Goal: Task Accomplishment & Management: Manage account settings

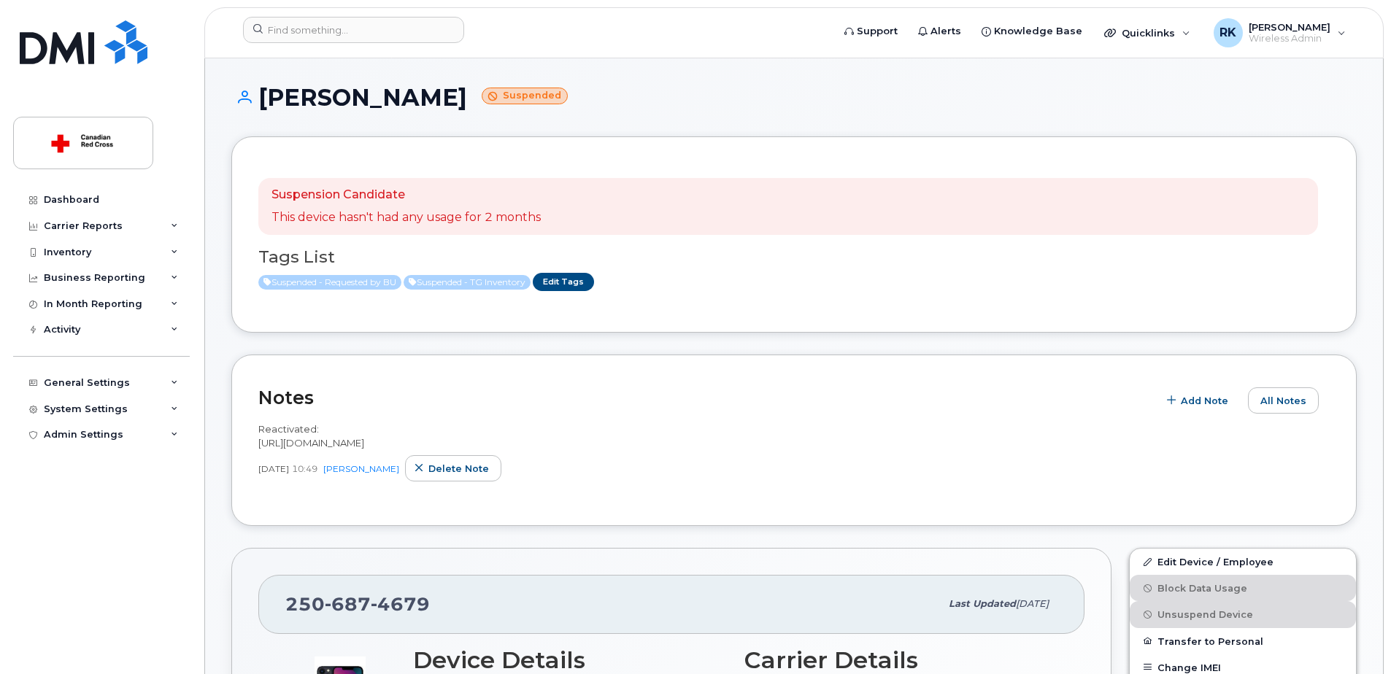
scroll to position [365, 0]
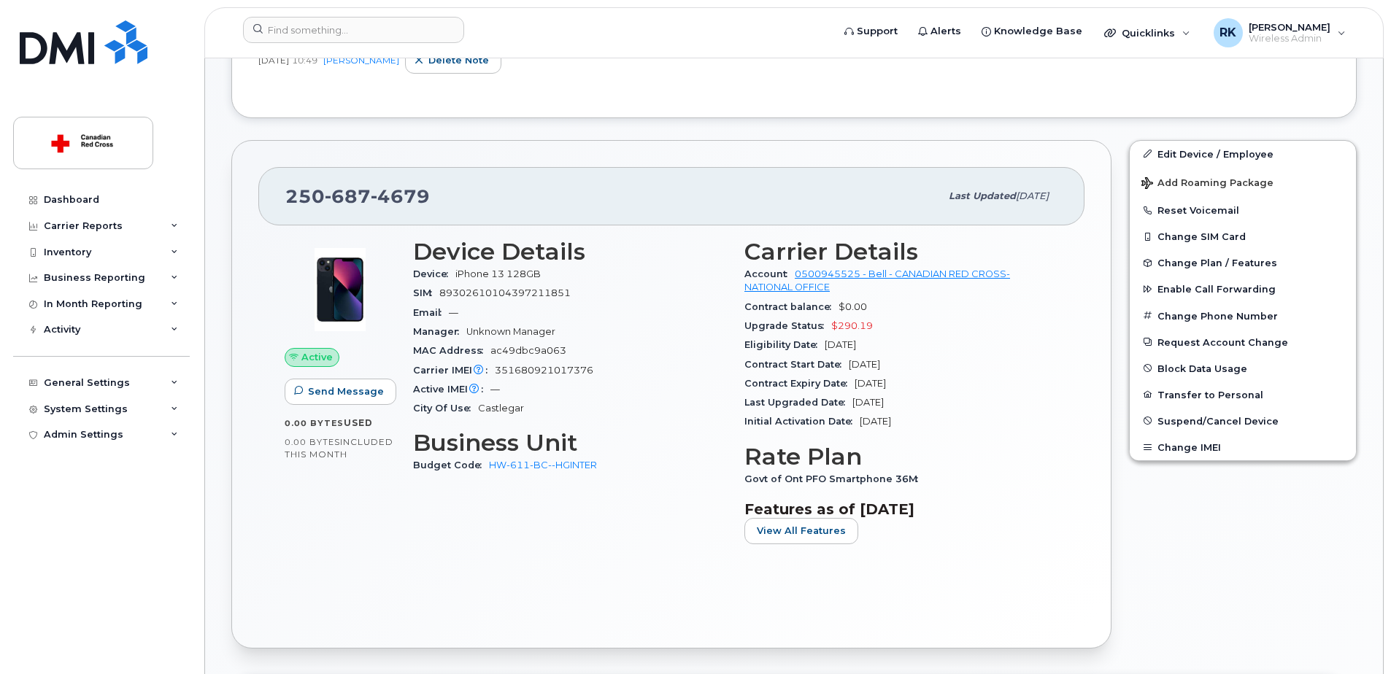
scroll to position [408, 0]
click at [1177, 156] on link "Edit Device / Employee" at bounding box center [1243, 154] width 226 height 26
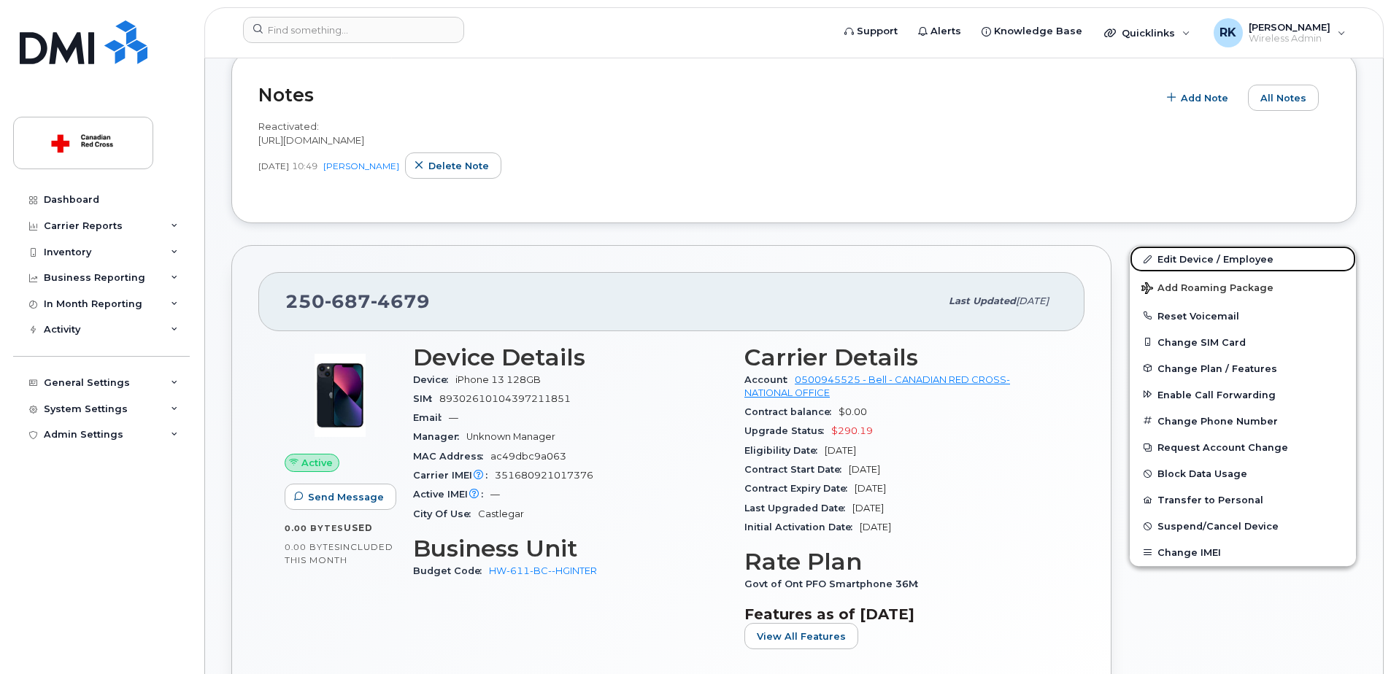
scroll to position [116, 0]
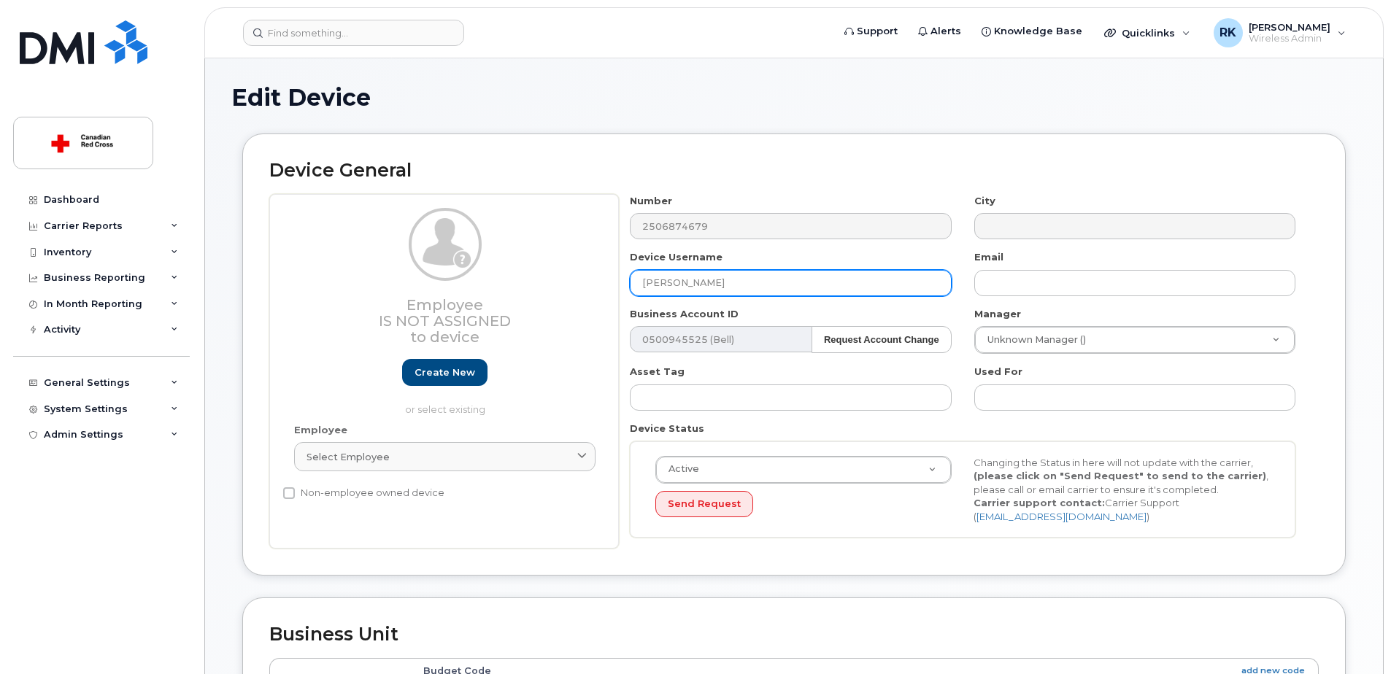
drag, startPoint x: 733, startPoint y: 284, endPoint x: 540, endPoint y: 302, distance: 193.5
click at [540, 302] on div "Employee Is not assigned to device Create new or select existing Employee Selec…" at bounding box center [793, 371] width 1049 height 355
paste input "Thomas Farquharson"
drag, startPoint x: 715, startPoint y: 283, endPoint x: 579, endPoint y: 278, distance: 135.8
click at [579, 278] on div "Employee Is not assigned to device Create new or select existing Employee Selec…" at bounding box center [793, 371] width 1049 height 355
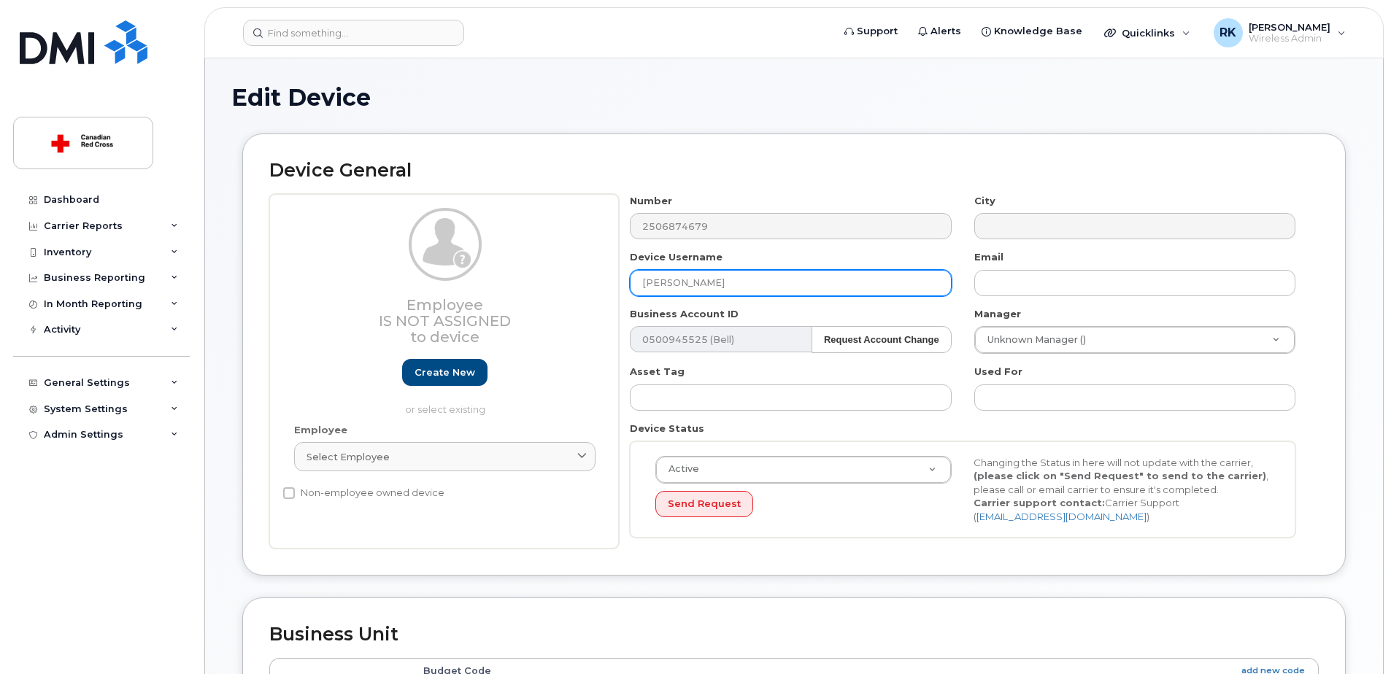
click at [733, 276] on input "Andre Laliberte" at bounding box center [790, 283] width 321 height 26
paste input "Thomas Farquharson"
drag, startPoint x: 718, startPoint y: 281, endPoint x: 614, endPoint y: 284, distance: 104.4
click at [614, 284] on div "Employee Is not assigned to device Create new or select existing Employee Selec…" at bounding box center [793, 371] width 1049 height 355
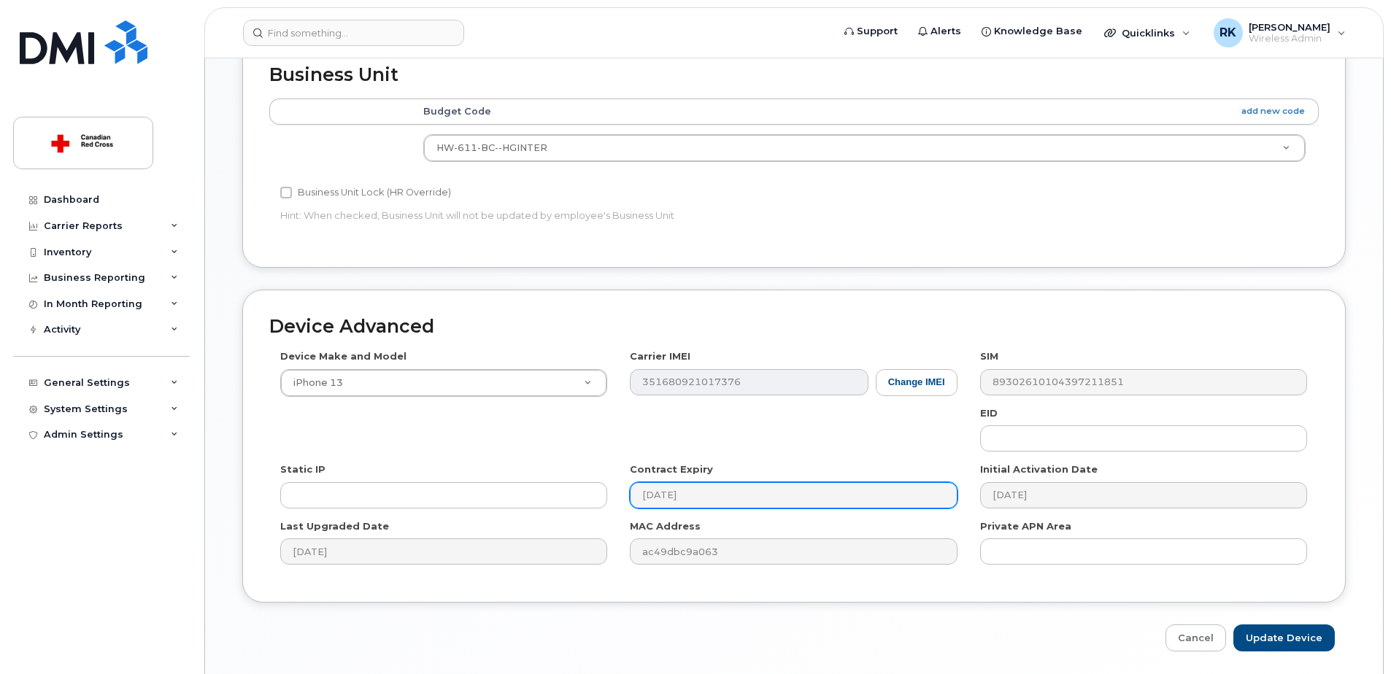
scroll to position [610, 0]
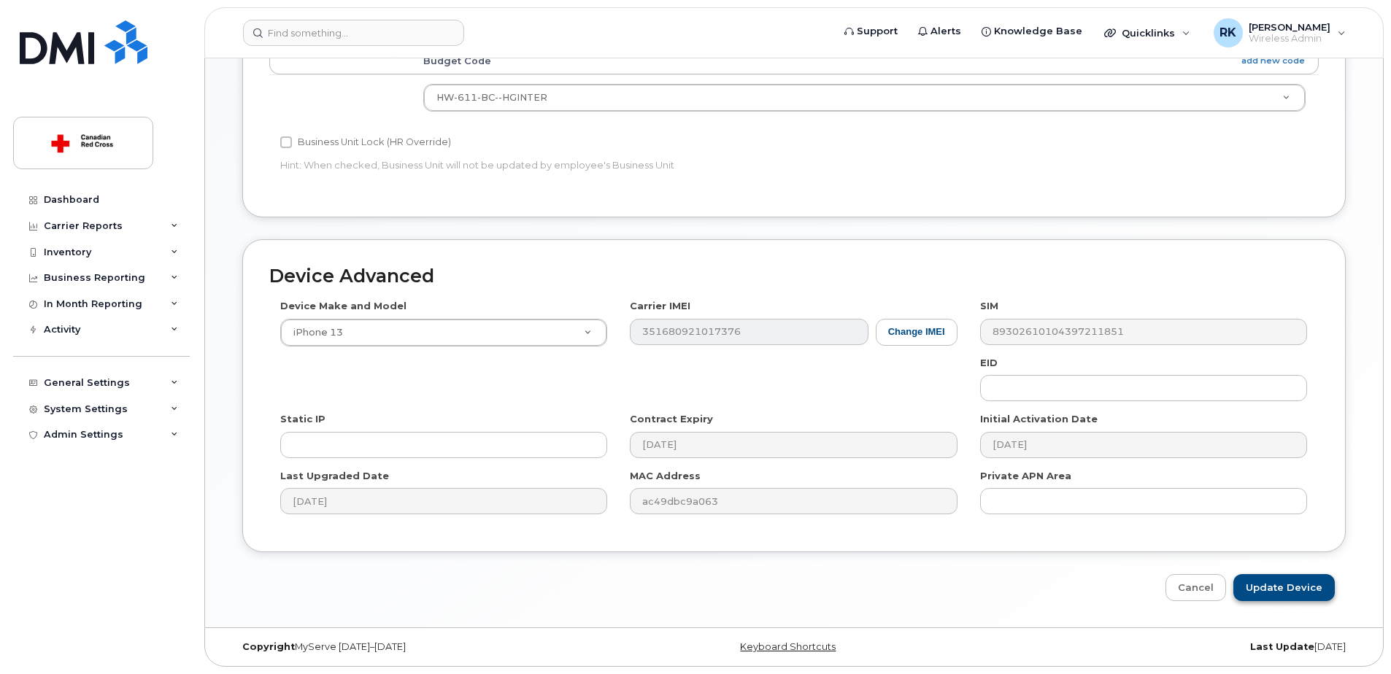
type input "Thomas Farquharson"
drag, startPoint x: 1303, startPoint y: 586, endPoint x: 1068, endPoint y: 588, distance: 235.7
click at [1303, 586] on input "Update Device" at bounding box center [1283, 587] width 101 height 27
type input "Saving..."
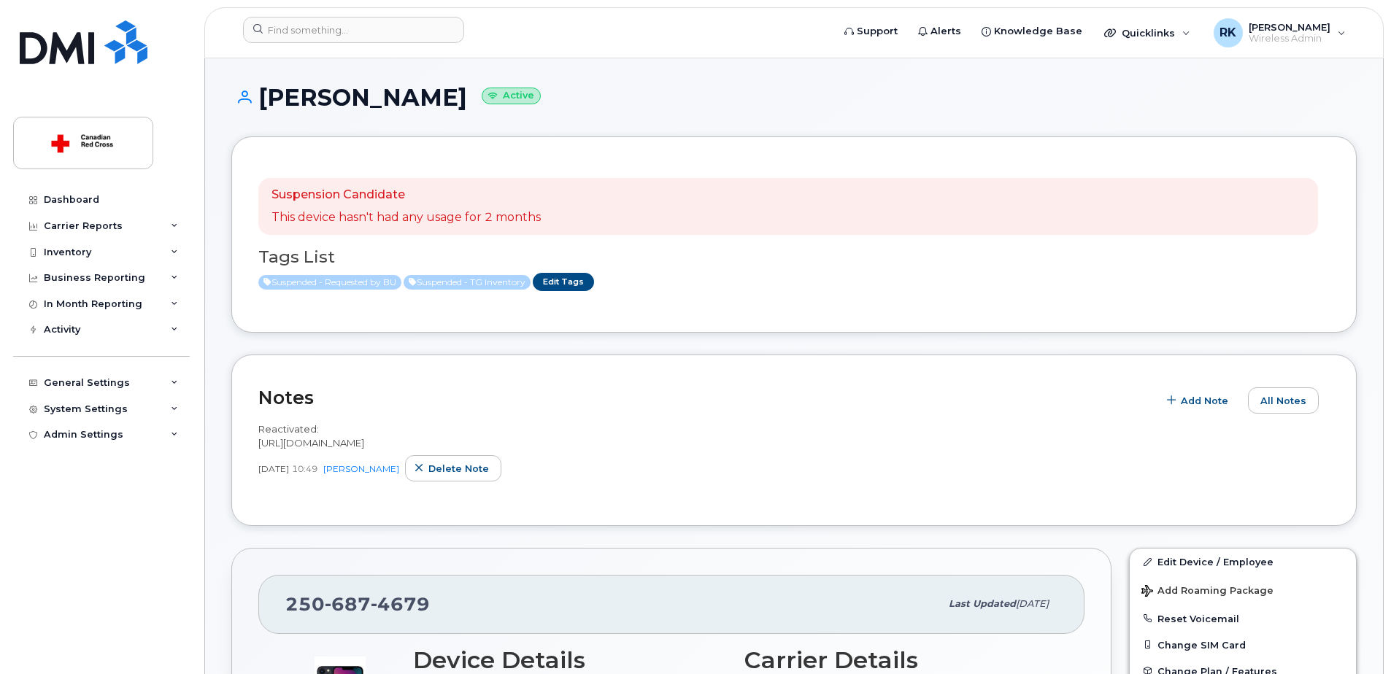
click at [304, 91] on h1 "Thomas Farquharson Active" at bounding box center [793, 98] width 1125 height 26
copy h1 "Thomas Farquharson"
drag, startPoint x: 431, startPoint y: 603, endPoint x: 257, endPoint y: 604, distance: 173.7
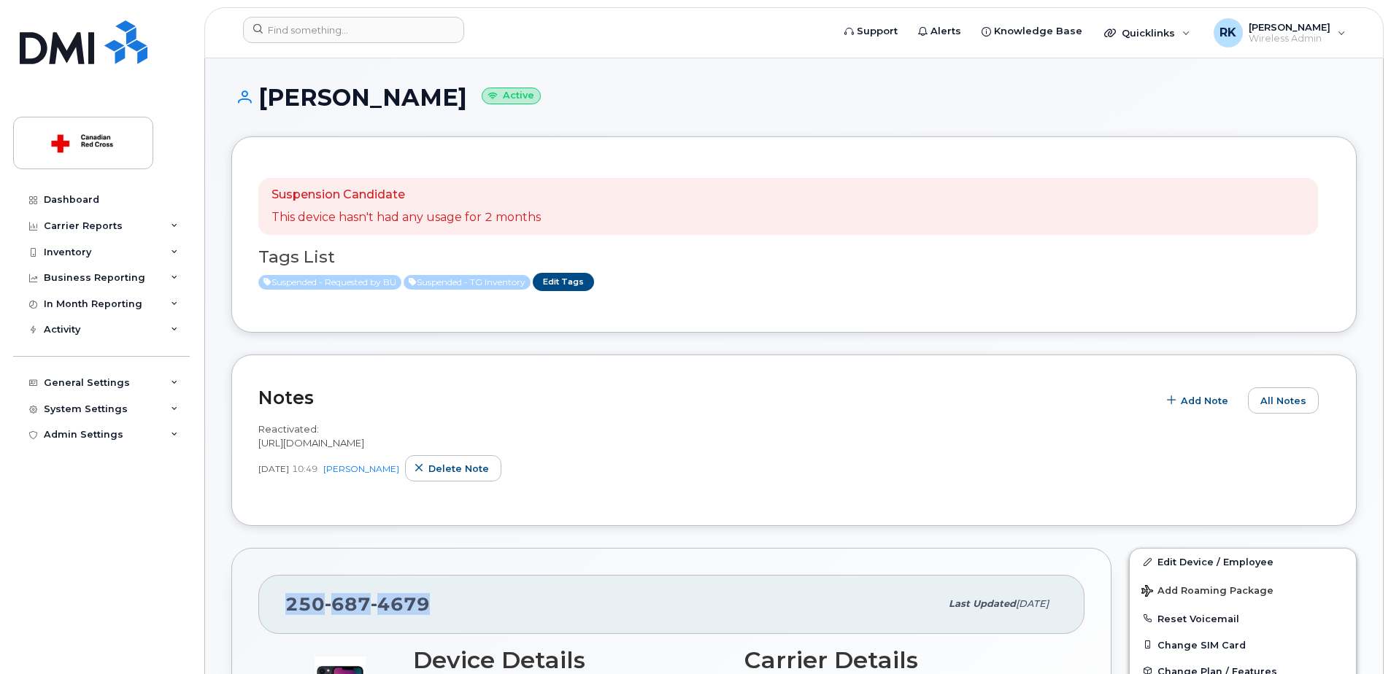
copy span "250 687 4679"
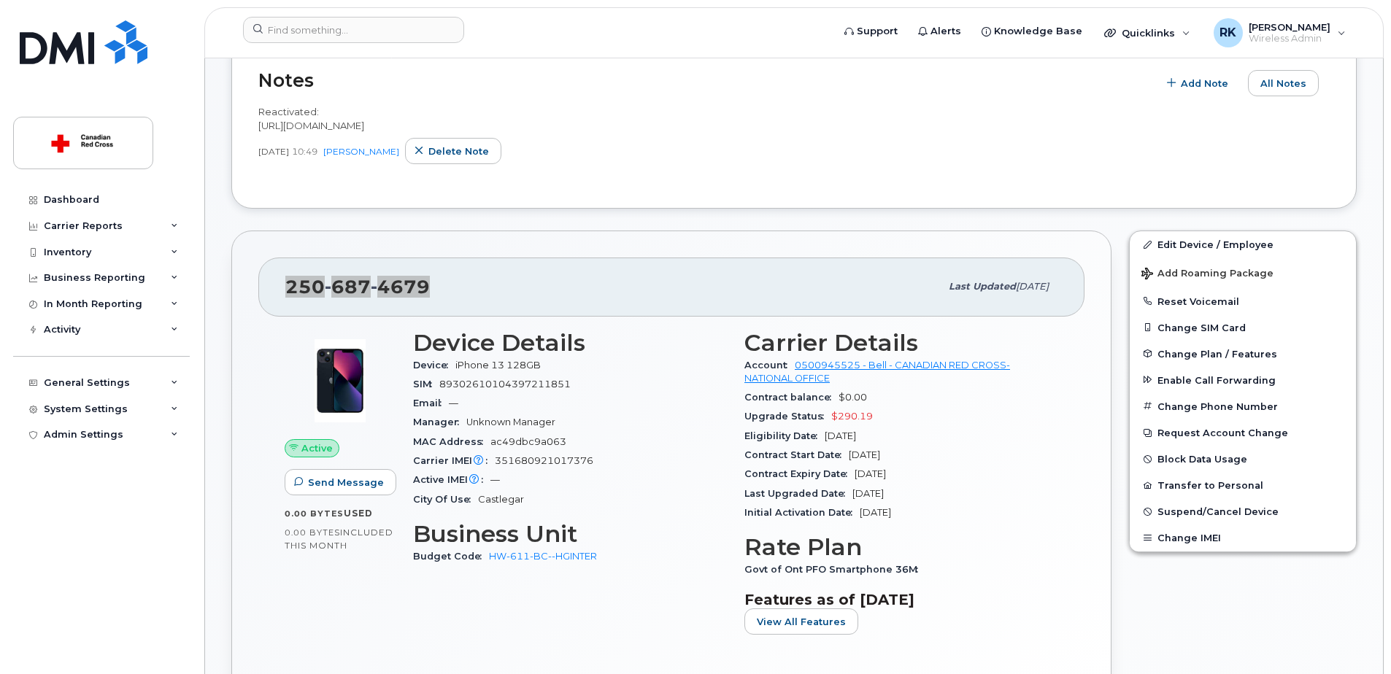
scroll to position [365, 0]
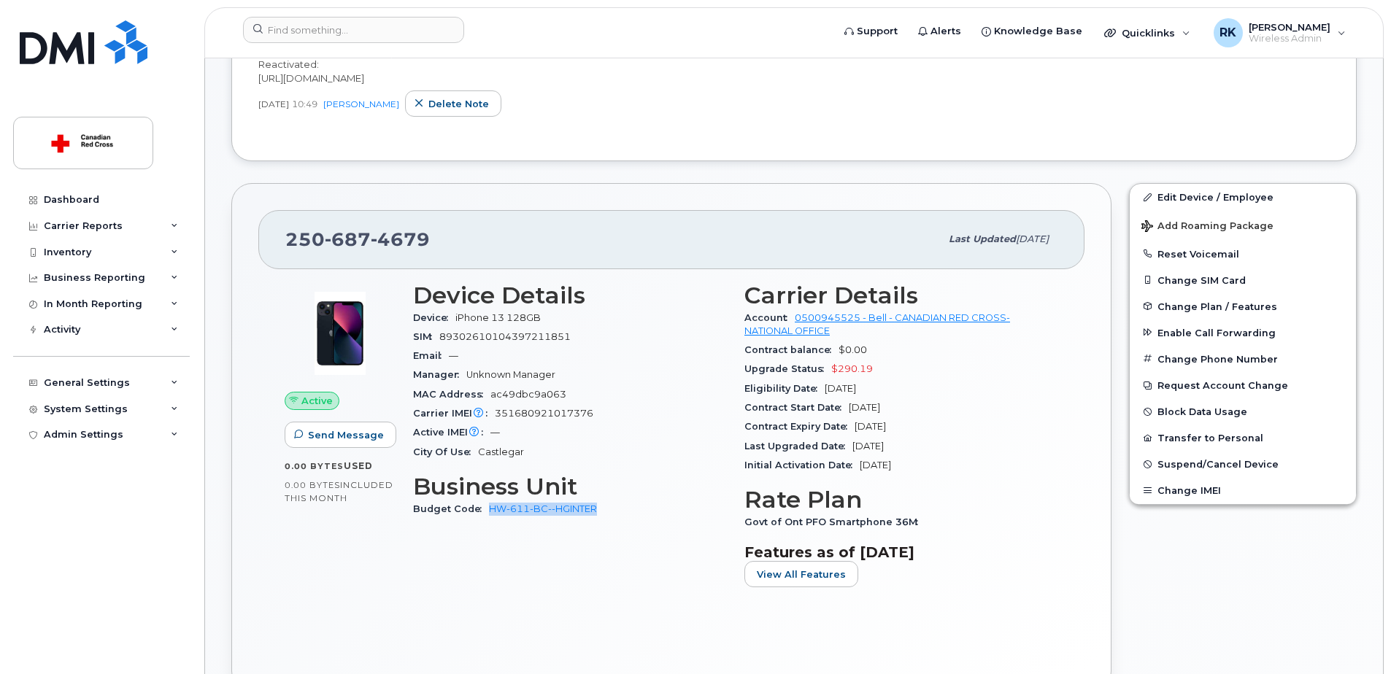
drag, startPoint x: 597, startPoint y: 515, endPoint x: 490, endPoint y: 514, distance: 107.3
click at [490, 514] on div "Budget Code HW-611-BC--HGINTER" at bounding box center [570, 509] width 314 height 19
copy link "HW-611-BC--HGINTER"
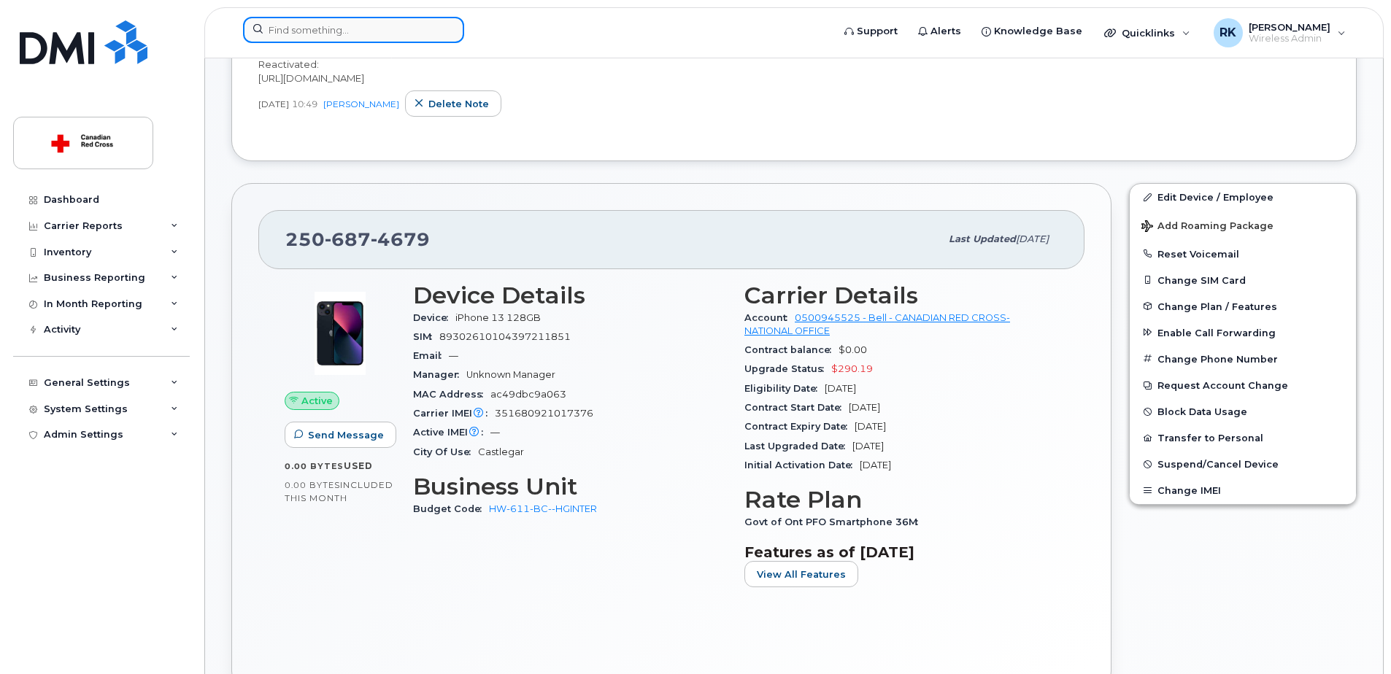
click at [306, 26] on input at bounding box center [353, 30] width 221 height 26
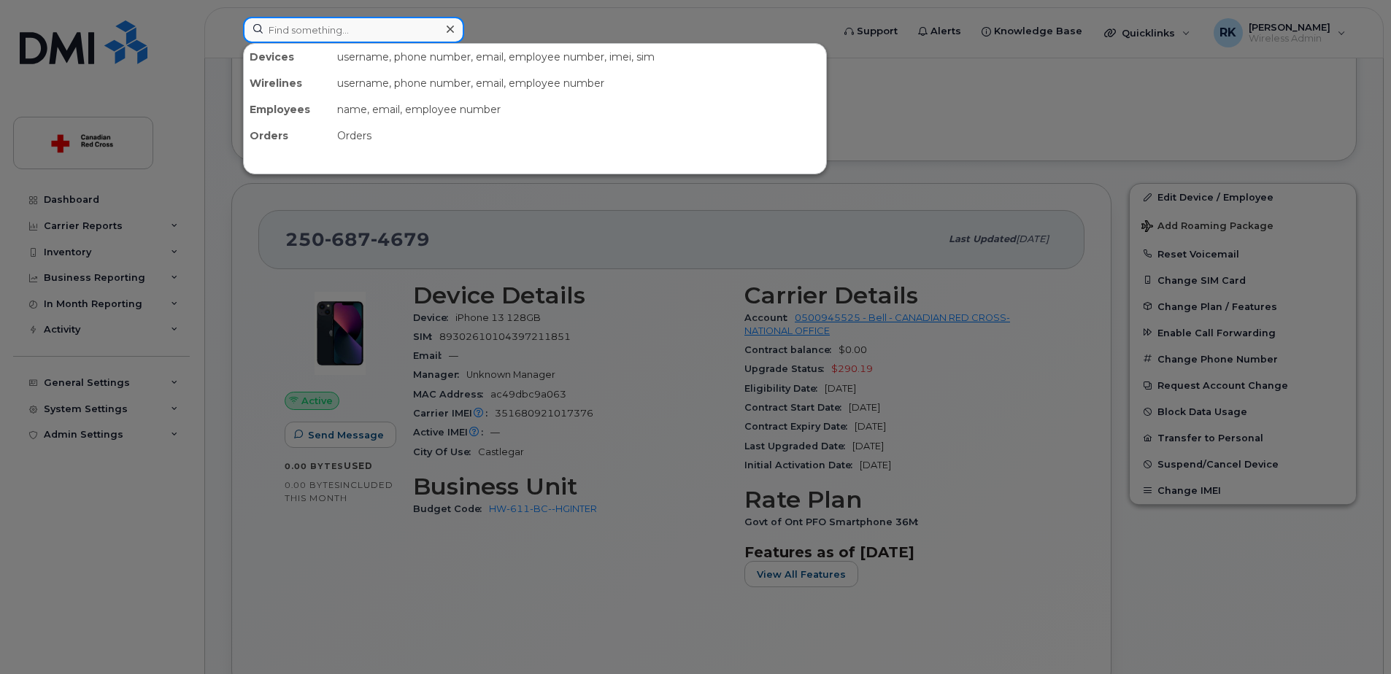
paste input "705-912-0439"
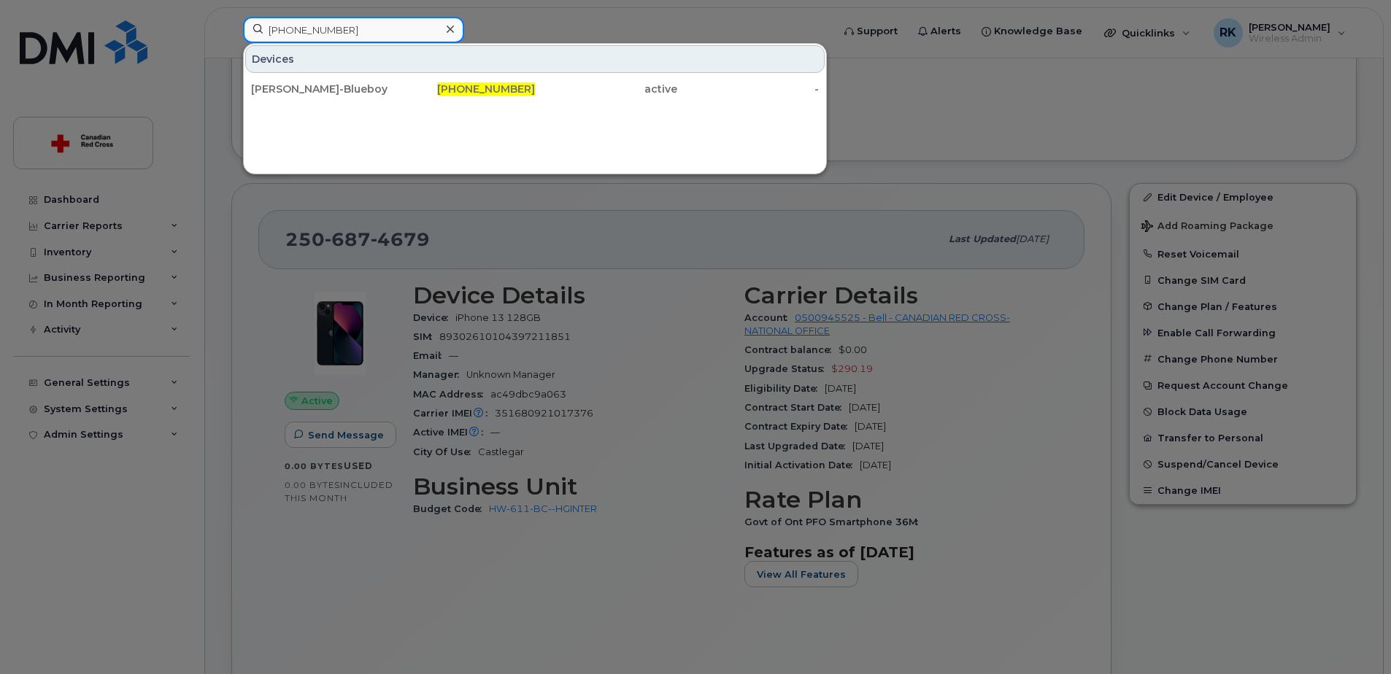
type input "705-912-0439"
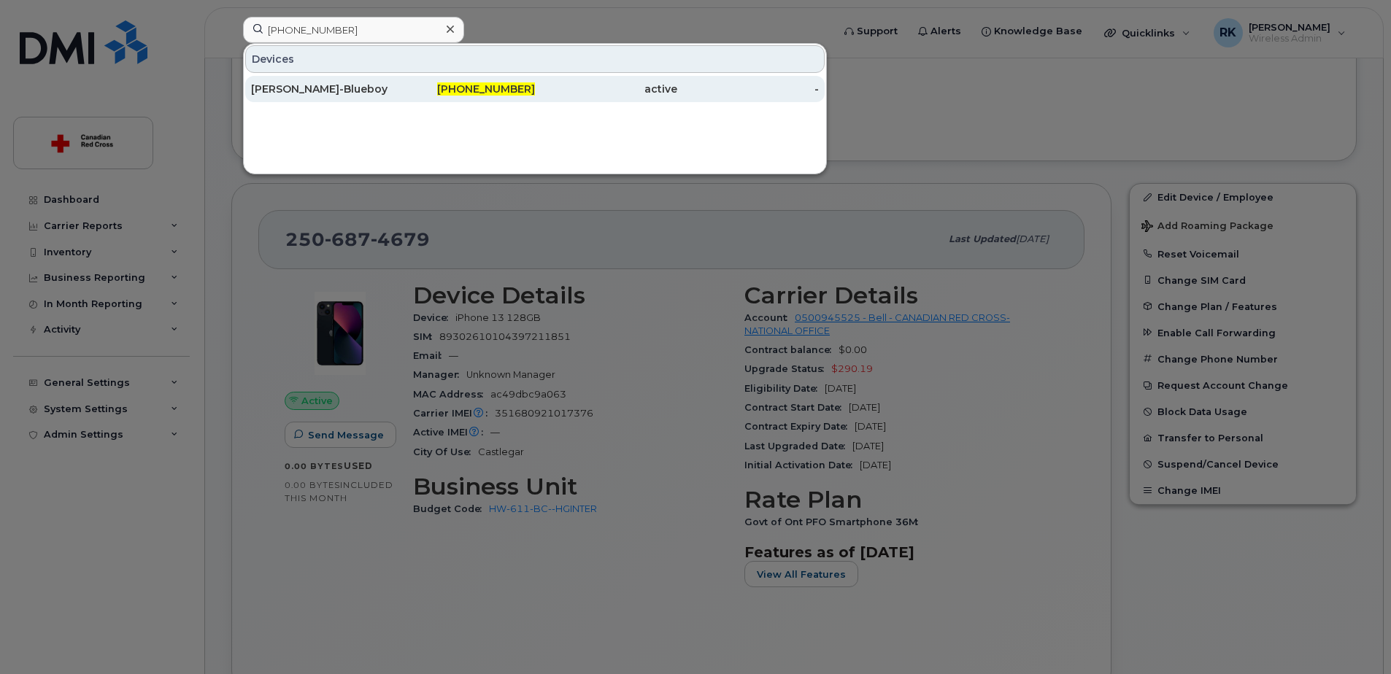
click at [268, 92] on div "[PERSON_NAME]-Blueboy" at bounding box center [322, 89] width 142 height 15
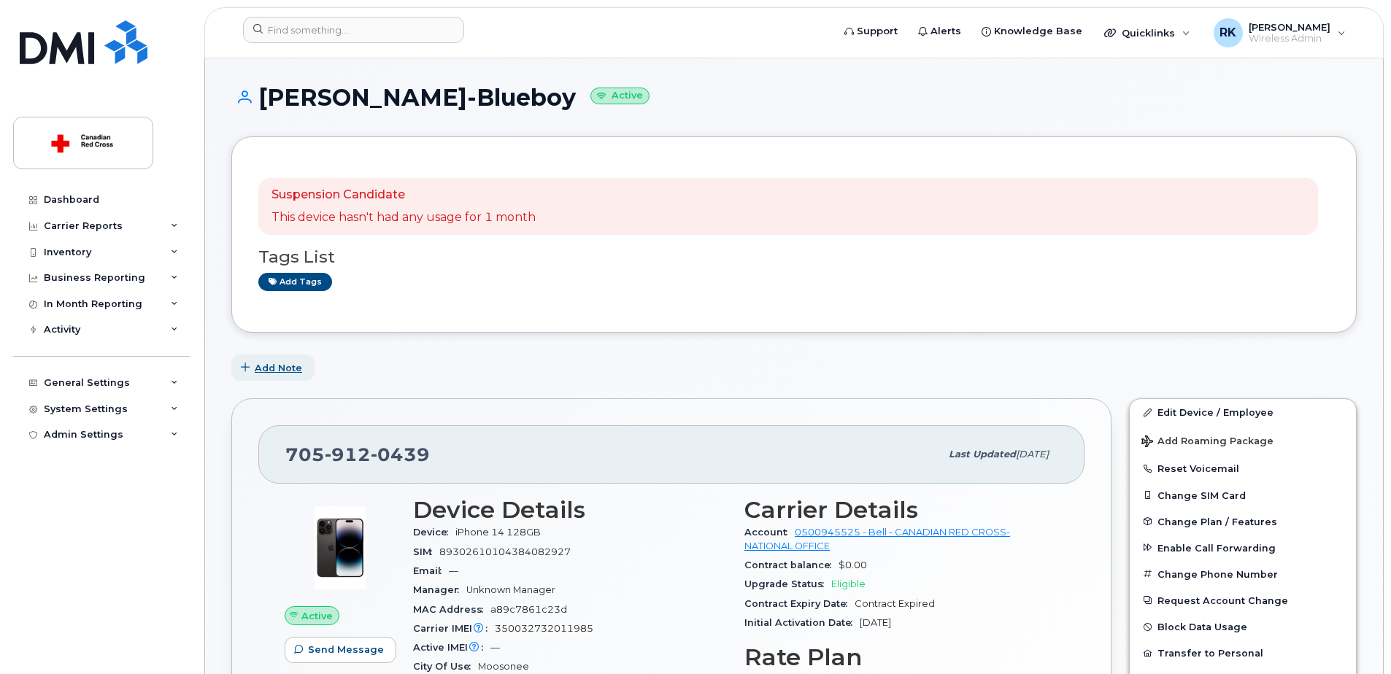
click at [285, 366] on span "Add Note" at bounding box center [278, 368] width 47 height 14
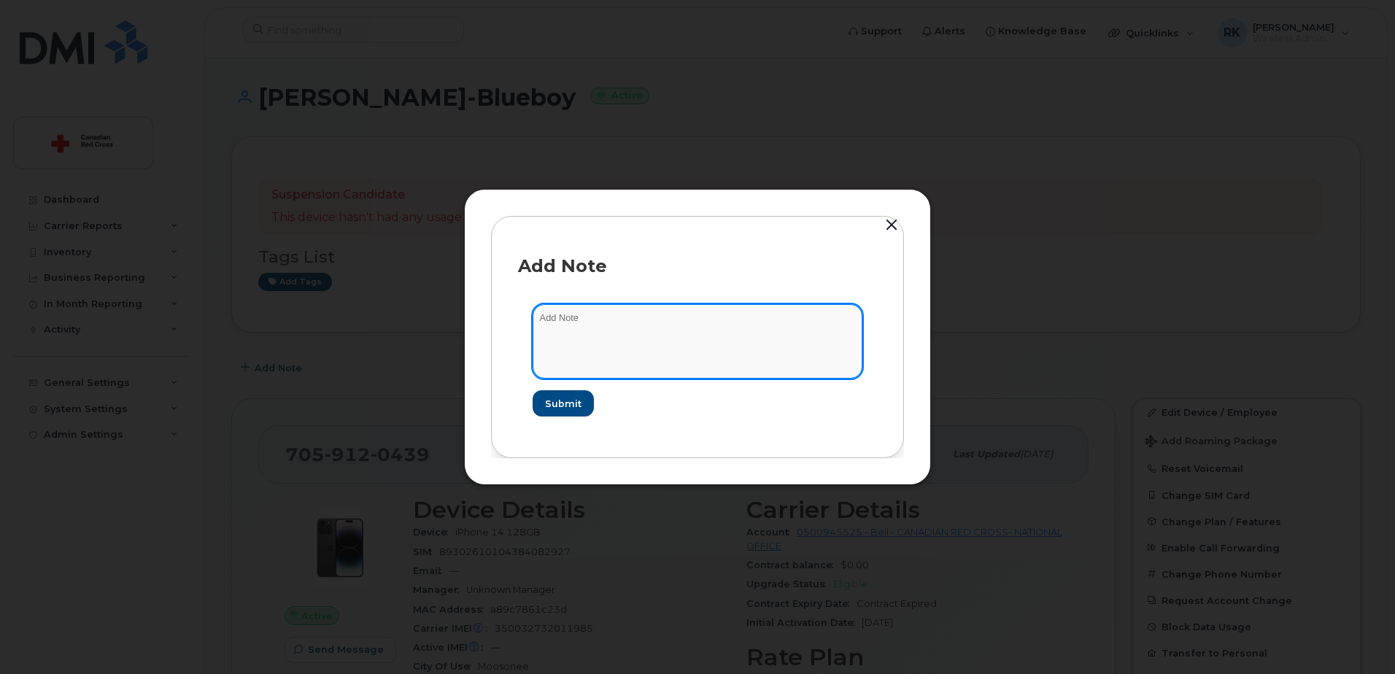
click at [573, 325] on textarea at bounding box center [698, 341] width 330 height 74
paste textarea "https://crcssupport.atlassian.net/browse/IS-165285"
type textarea "Re assigned: https://crcssupport.atlassian.net/browse/IS-165285"
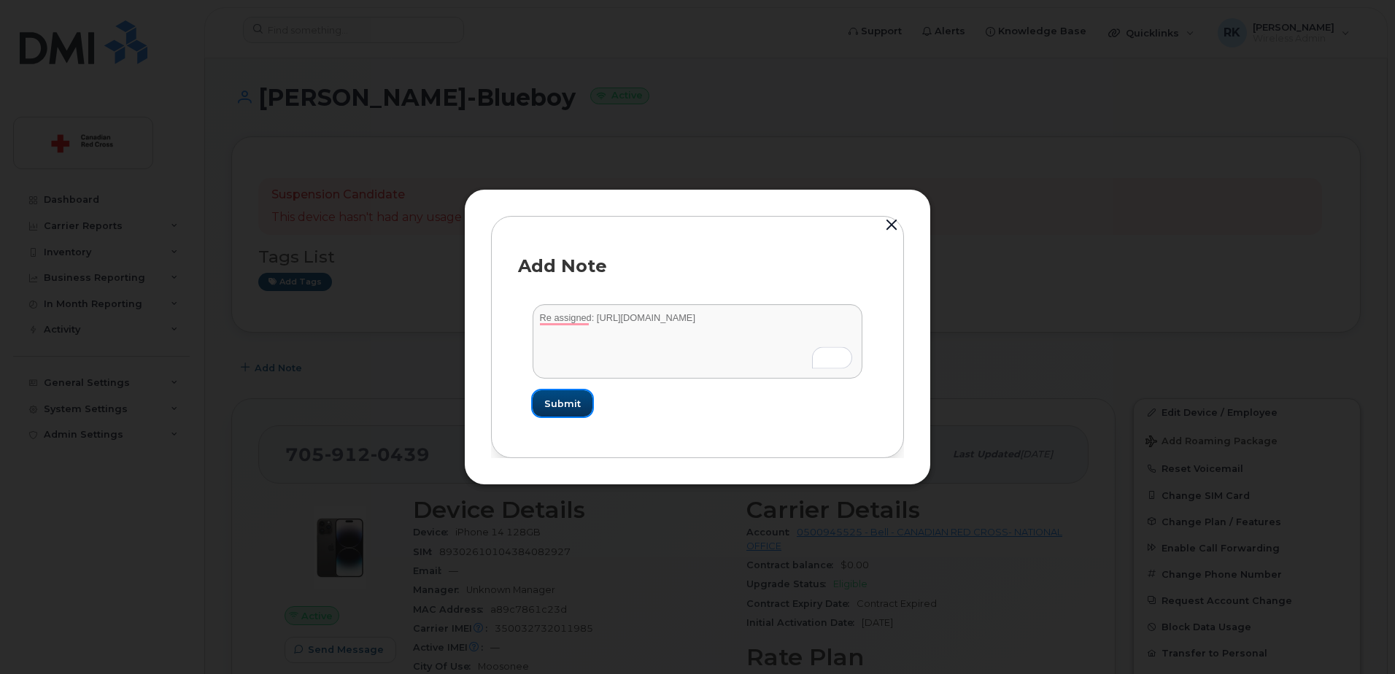
click at [564, 404] on span "Submit" at bounding box center [562, 404] width 36 height 14
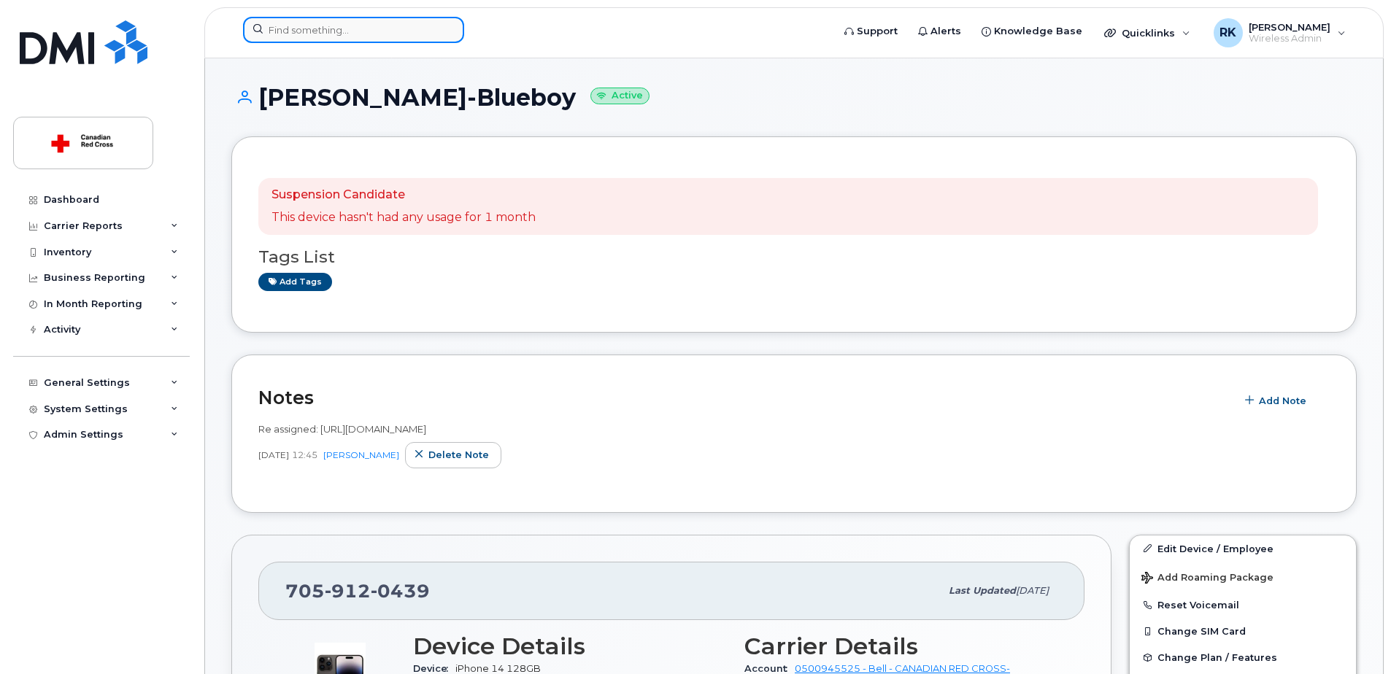
click at [300, 26] on input at bounding box center [353, 30] width 221 height 26
paste input "Georgiana Schurin"
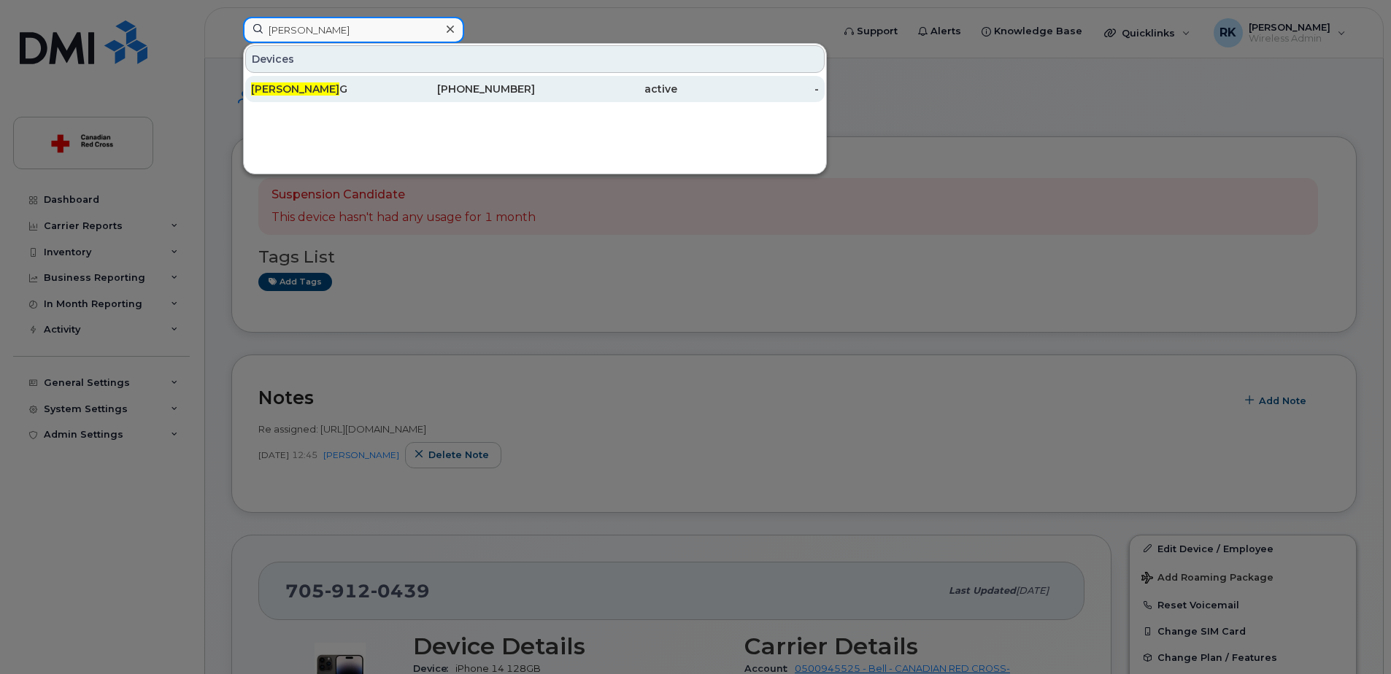
type input "Georgiana Schurin"
click at [311, 90] on span "GEORGIANA SCHURIN" at bounding box center [295, 88] width 88 height 13
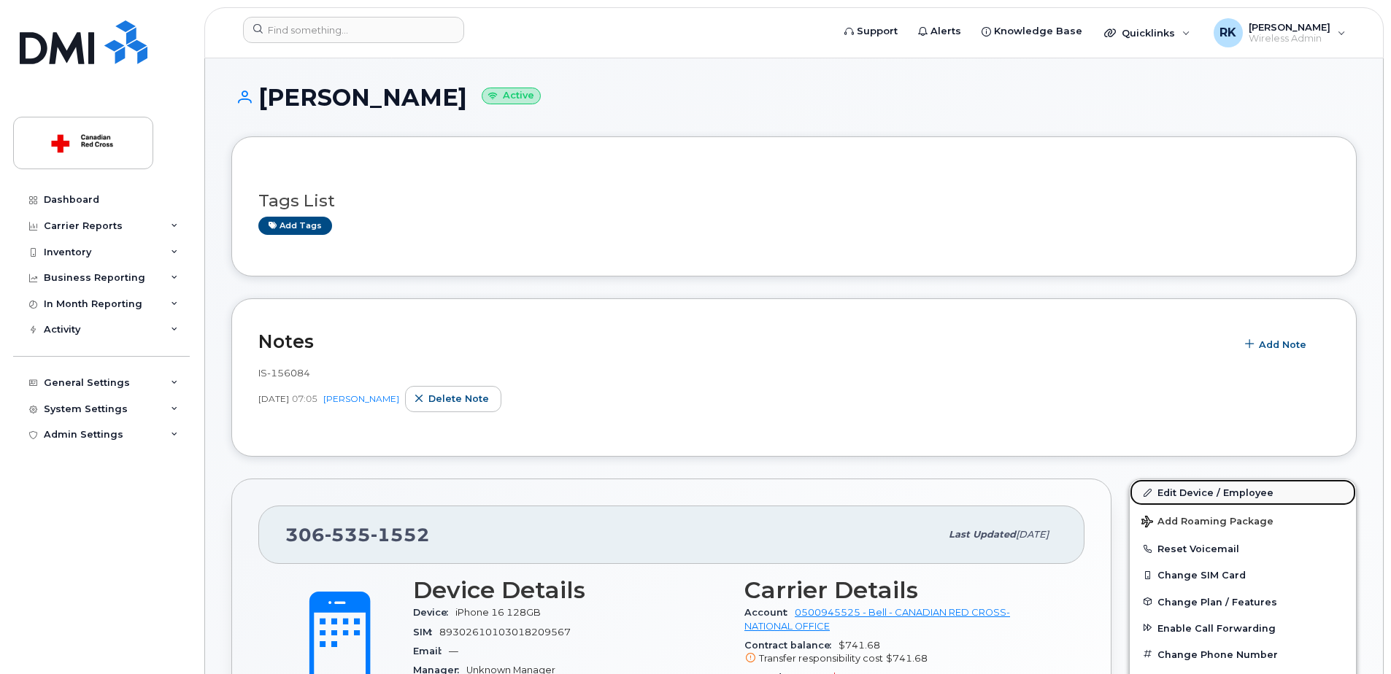
click at [1203, 493] on link "Edit Device / Employee" at bounding box center [1243, 492] width 226 height 26
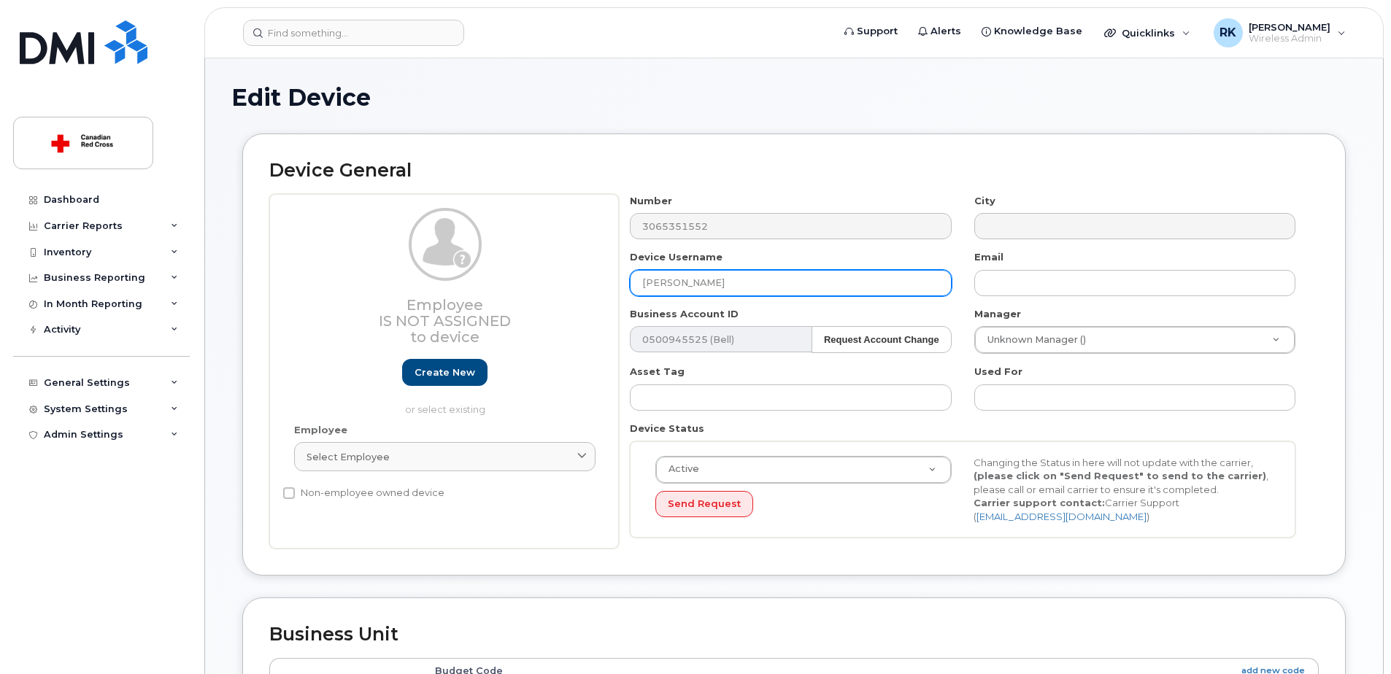
click at [712, 282] on input "[PERSON_NAME]" at bounding box center [790, 283] width 321 height 26
click at [833, 290] on input "[PERSON_NAME]" at bounding box center [790, 283] width 321 height 26
drag, startPoint x: 849, startPoint y: 282, endPoint x: 560, endPoint y: 289, distance: 289.1
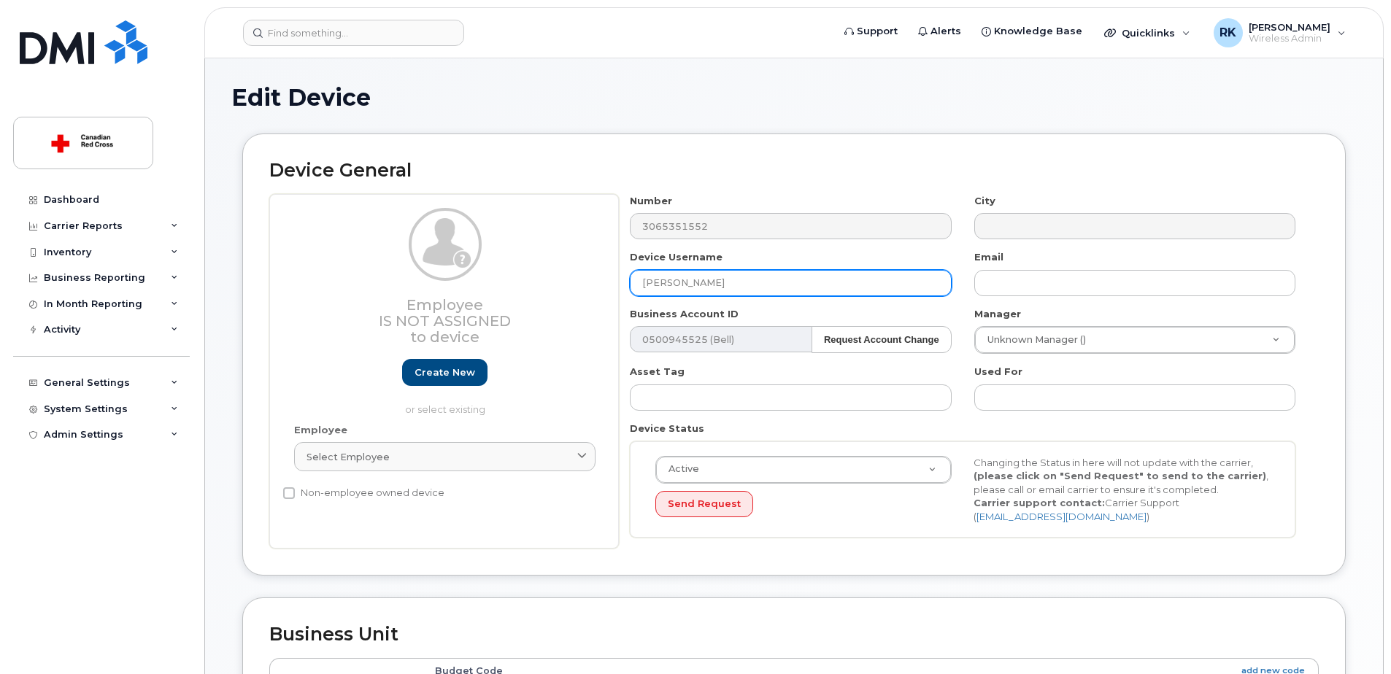
click at [560, 289] on div "Employee Is not assigned to device Create new or select existing Employee Selec…" at bounding box center [793, 371] width 1049 height 355
paste input "[PERSON_NAME]"
type input "[PERSON_NAME]"
click at [845, 173] on h2 "Device General" at bounding box center [793, 171] width 1049 height 20
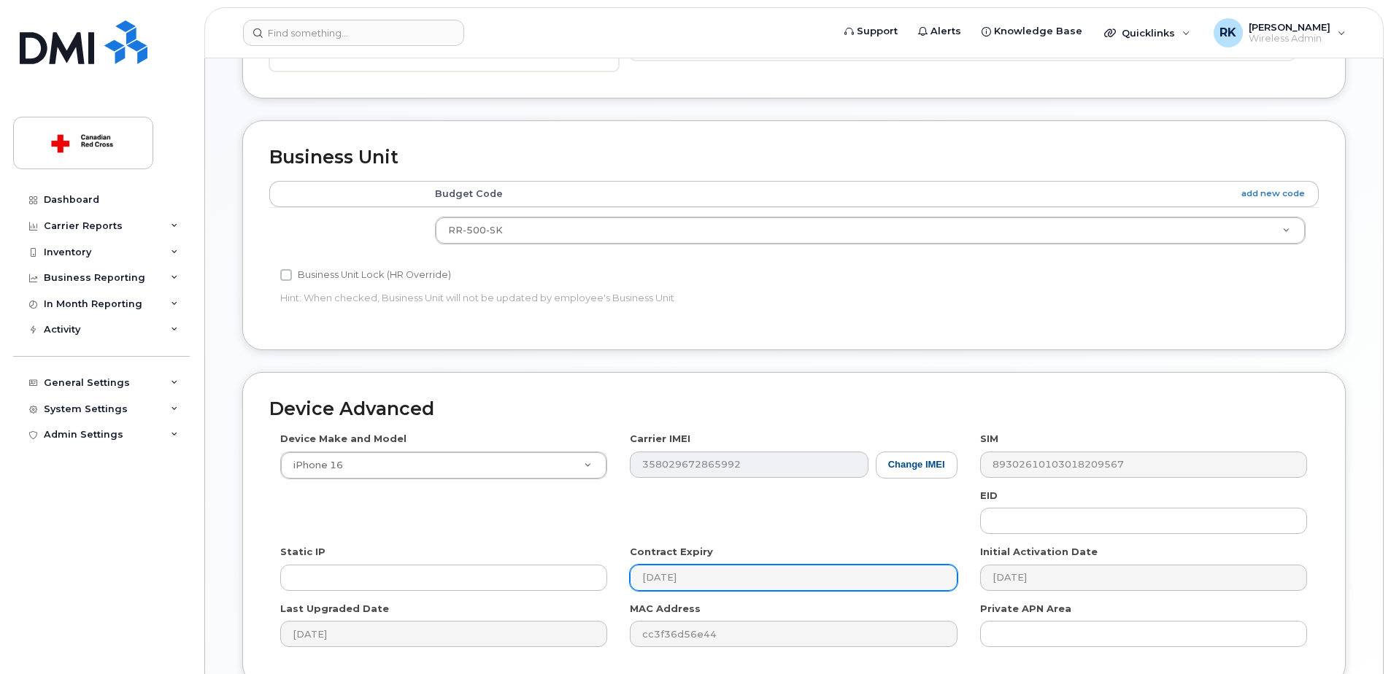
scroll to position [391, 0]
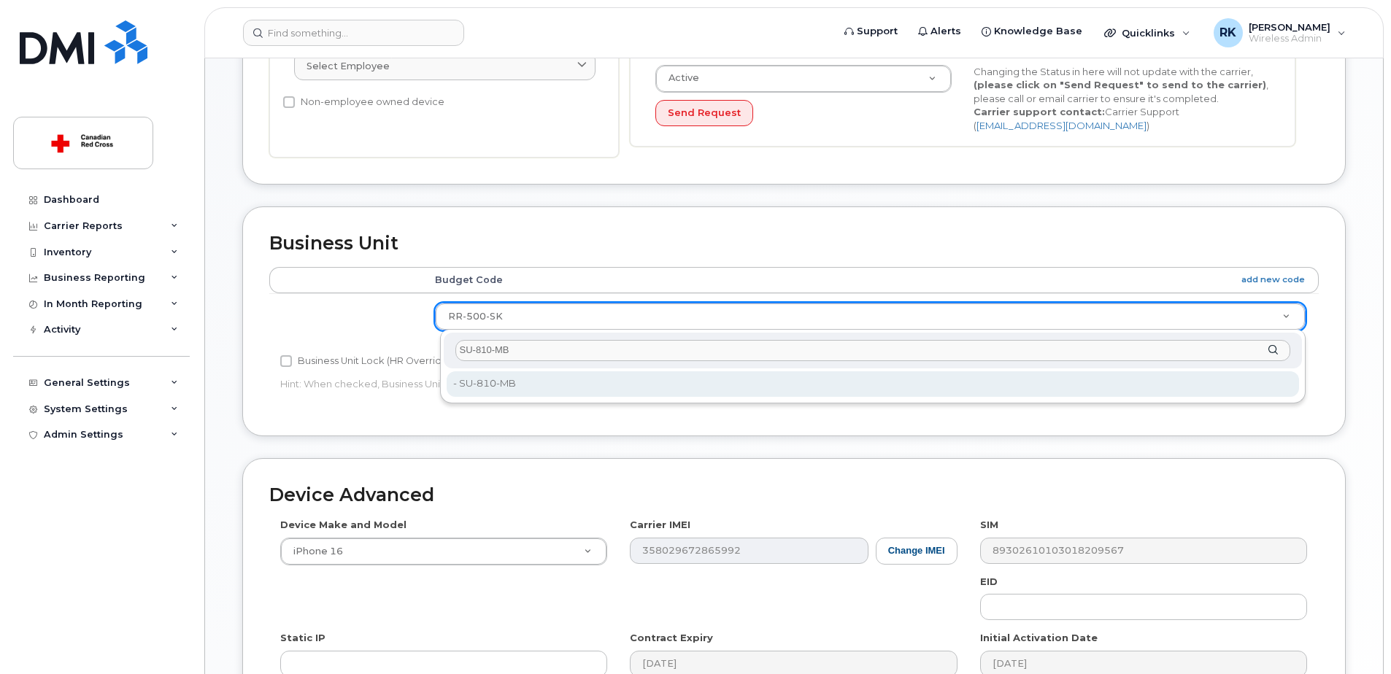
type input "SU-810-MB"
type input "35070049"
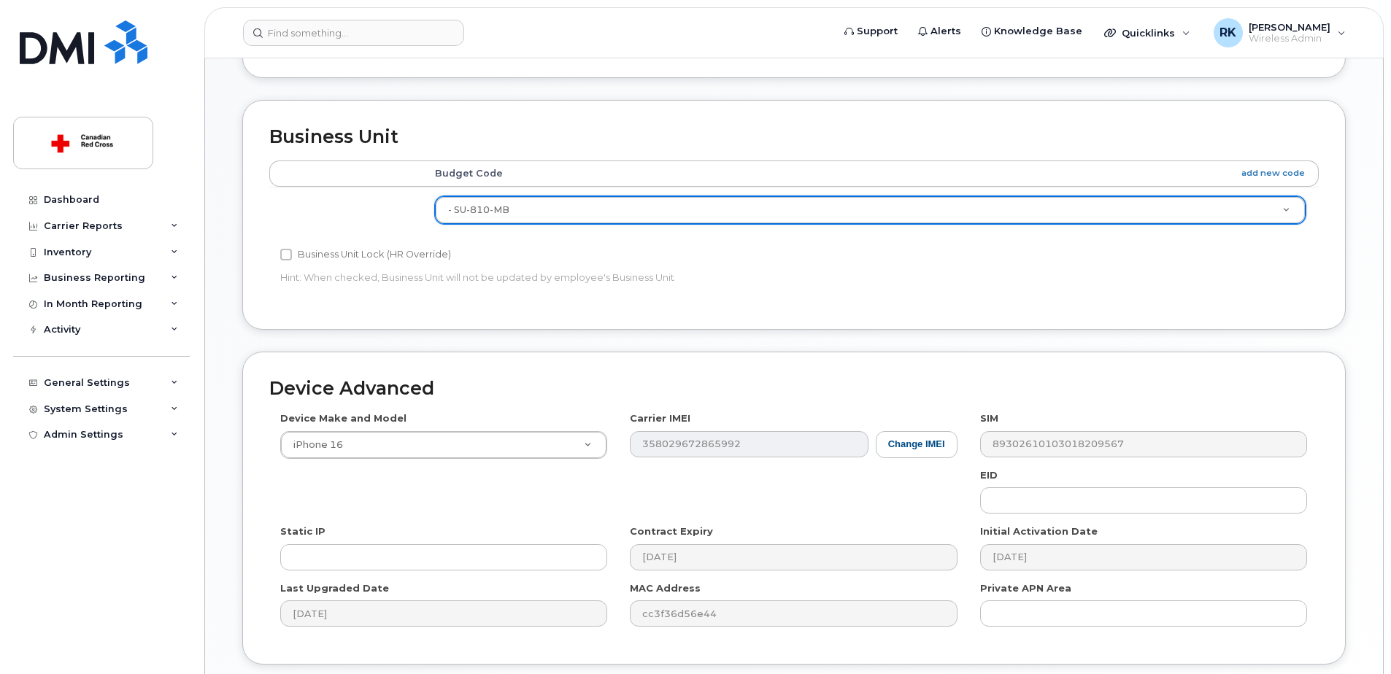
scroll to position [610, 0]
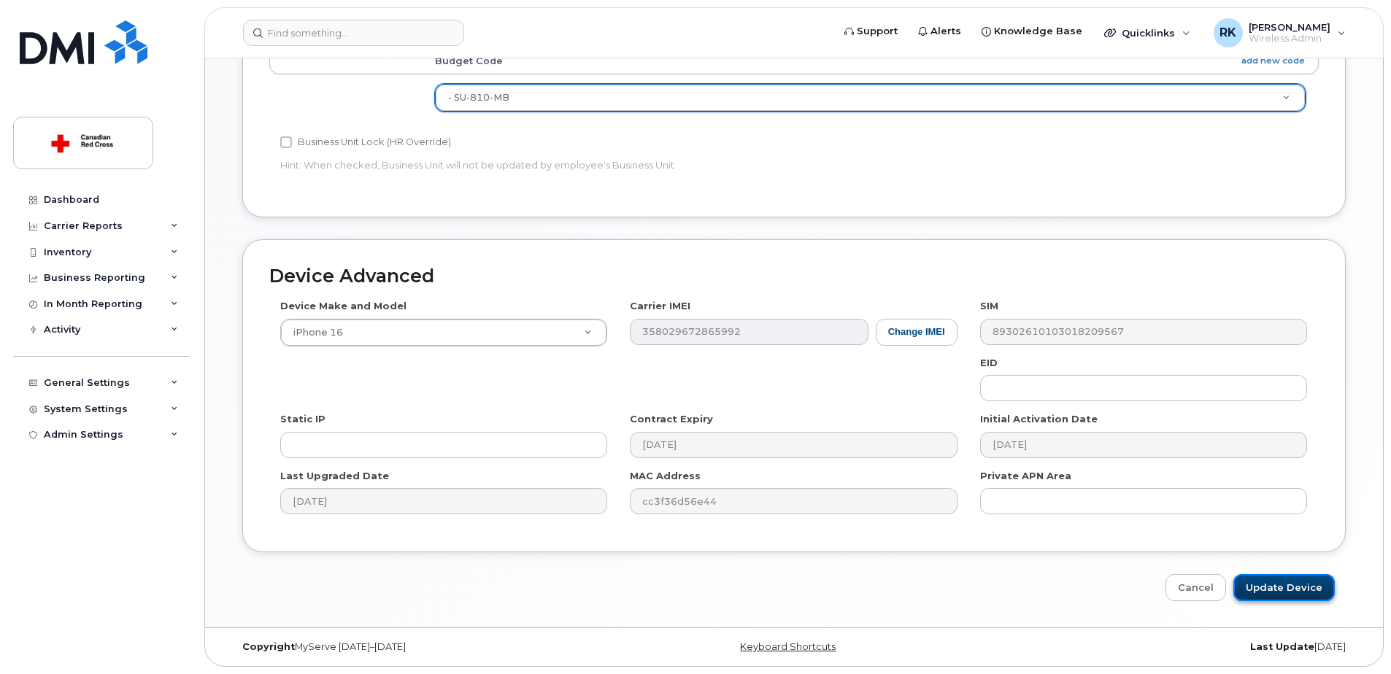
click at [1271, 590] on input "Update Device" at bounding box center [1283, 587] width 101 height 27
type input "Saving..."
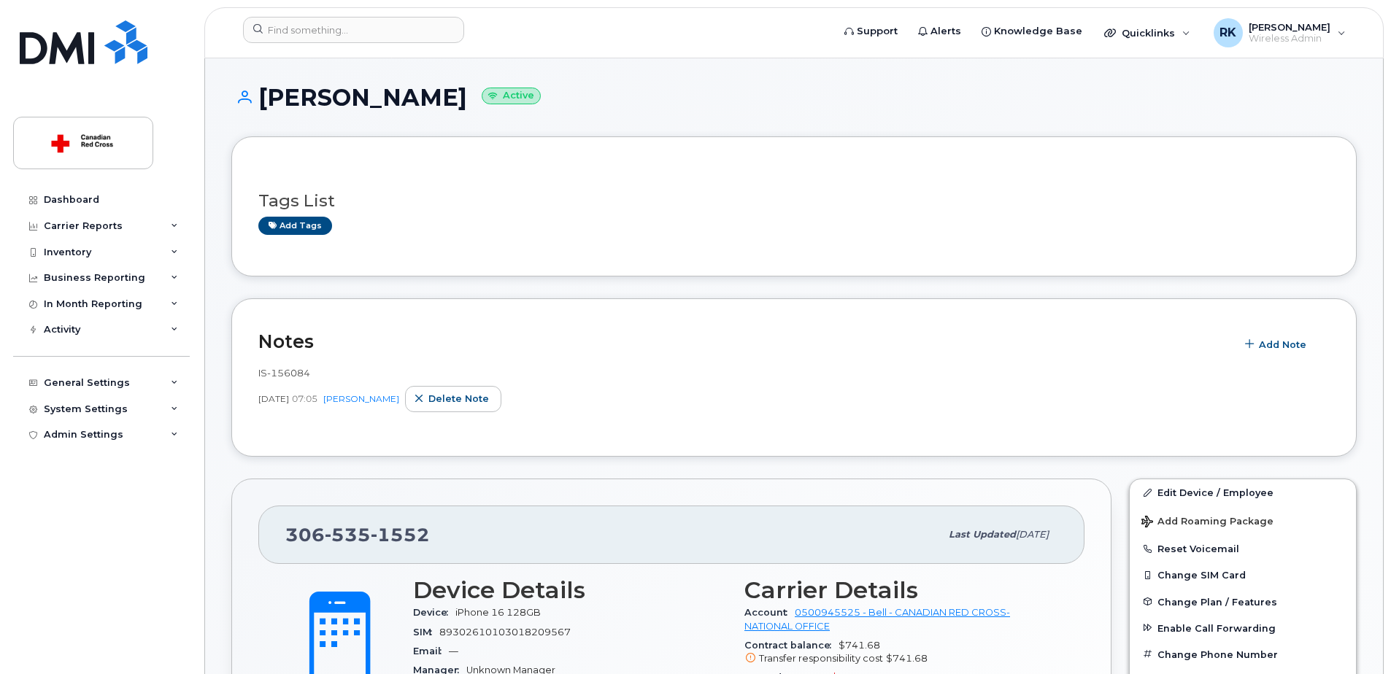
click at [327, 95] on h1 "[PERSON_NAME] Active" at bounding box center [793, 98] width 1125 height 26
copy h1 "[PERSON_NAME]"
click at [371, 540] on span "1552" at bounding box center [400, 535] width 59 height 22
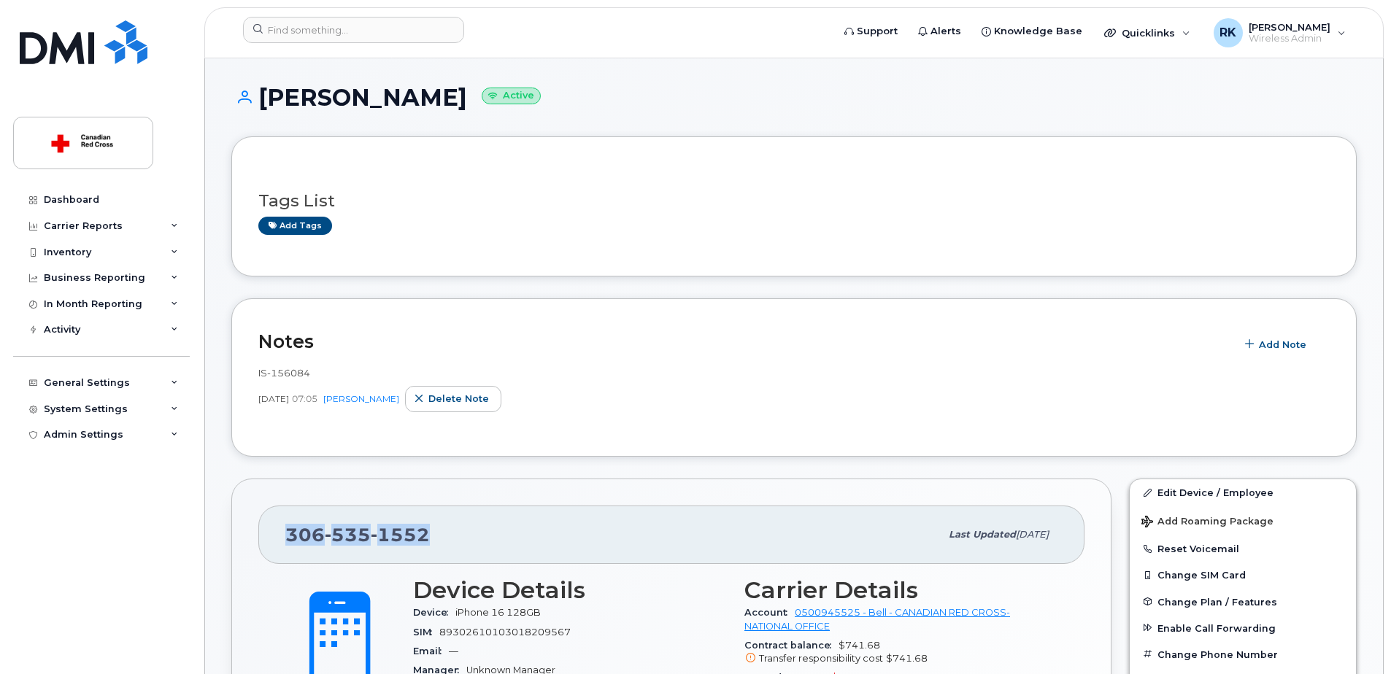
click at [371, 540] on span "1552" at bounding box center [400, 535] width 59 height 22
copy span "[PHONE_NUMBER]"
click at [349, 97] on h1 "[PERSON_NAME] Active" at bounding box center [793, 98] width 1125 height 26
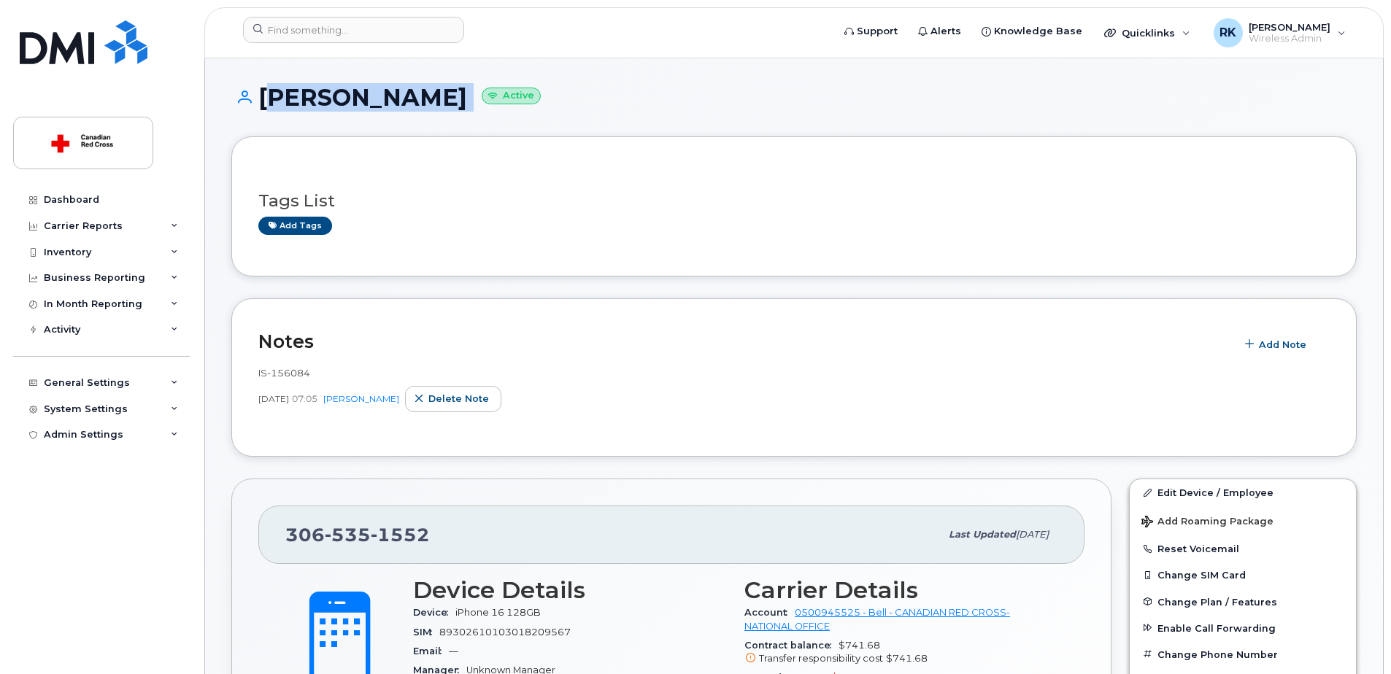
click at [349, 97] on h1 "[PERSON_NAME] Active" at bounding box center [793, 98] width 1125 height 26
copy h1 "[PERSON_NAME]"
